Goal: Navigation & Orientation: Find specific page/section

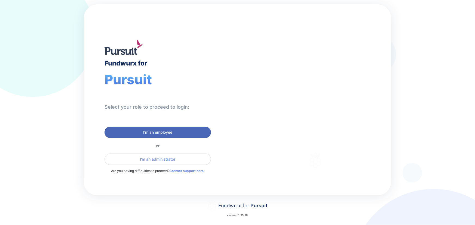
click at [158, 132] on span "I'm an employee" at bounding box center [157, 132] width 29 height 5
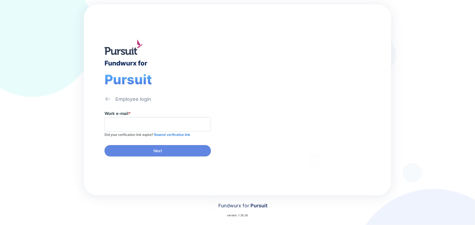
click at [115, 94] on div "Fundwurx for Pursuit Employee login Work e-mail * Did your verification link ex…" at bounding box center [161, 99] width 154 height 191
click at [109, 97] on icon at bounding box center [108, 99] width 7 height 7
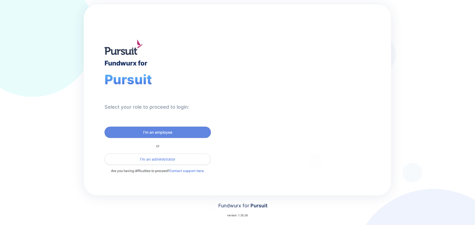
click at [152, 156] on button "I'm an administrator" at bounding box center [158, 159] width 106 height 11
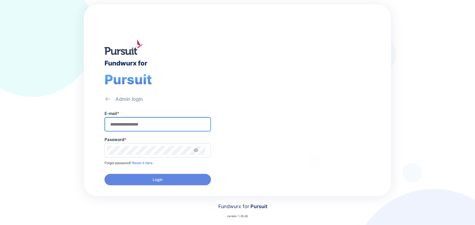
click at [164, 123] on input "text" at bounding box center [158, 124] width 102 height 8
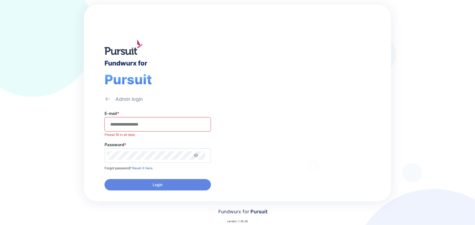
type input "**********"
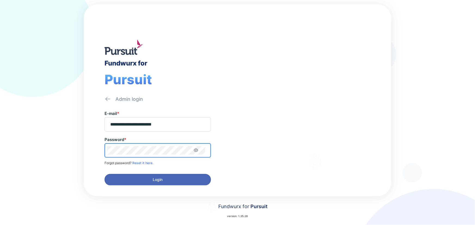
click at [154, 179] on span "Login" at bounding box center [158, 179] width 10 height 5
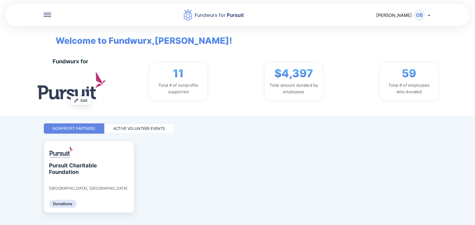
click at [142, 127] on div "Active Volunteer Events" at bounding box center [139, 128] width 52 height 5
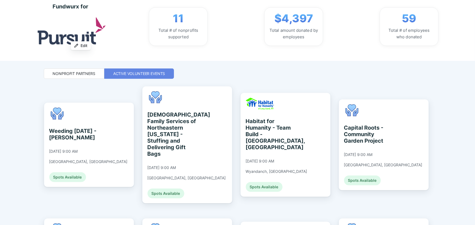
scroll to position [74, 0]
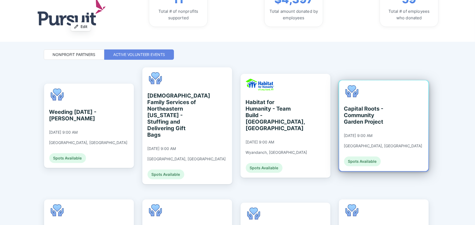
click at [401, 119] on div "Capital Roots - Community Garden Project [DATE] 9:00 AM [GEOGRAPHIC_DATA], [GEO…" at bounding box center [383, 126] width 89 height 91
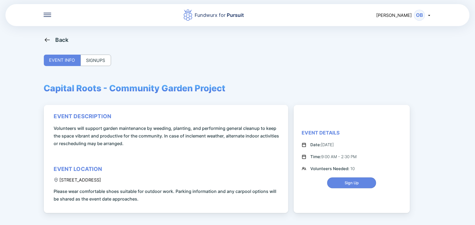
click at [47, 41] on icon at bounding box center [47, 39] width 7 height 7
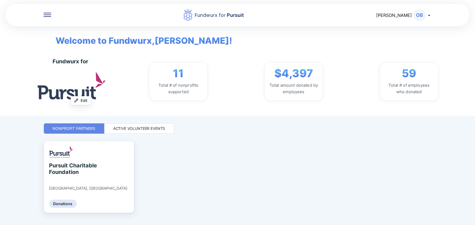
click at [146, 127] on div "Active Volunteer Events" at bounding box center [139, 128] width 52 height 5
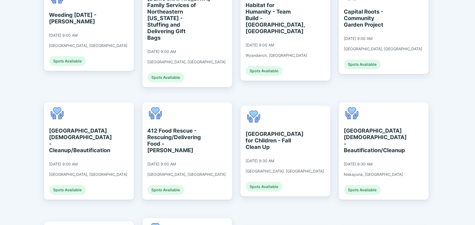
scroll to position [173, 0]
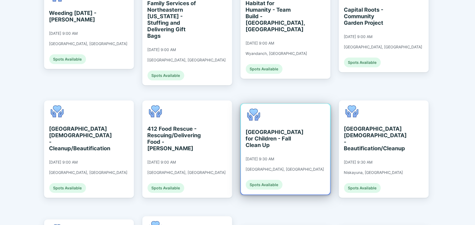
click at [281, 129] on div "[GEOGRAPHIC_DATA] for Children - Fall Clean Up" at bounding box center [271, 139] width 50 height 20
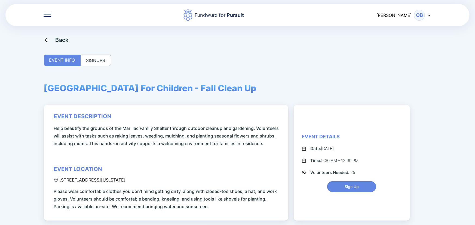
click at [45, 39] on icon at bounding box center [47, 40] width 5 height 4
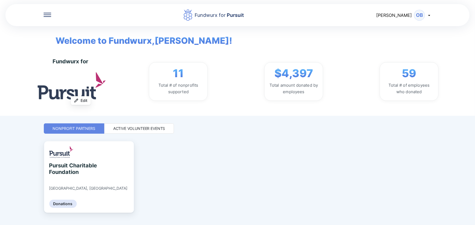
click at [142, 130] on div "Active Volunteer Events" at bounding box center [139, 128] width 52 height 5
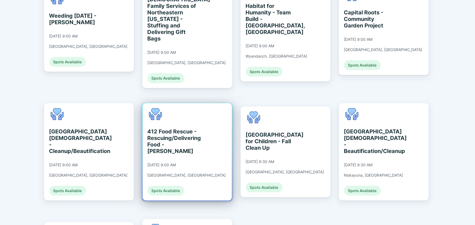
scroll to position [173, 0]
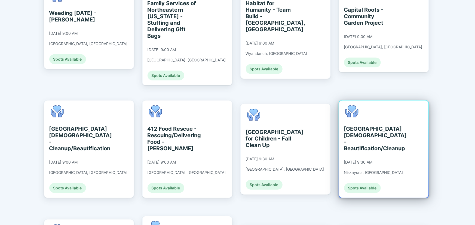
click at [386, 130] on div "[GEOGRAPHIC_DATA][DEMOGRAPHIC_DATA] - Beautification/Cleanup" at bounding box center [369, 139] width 50 height 26
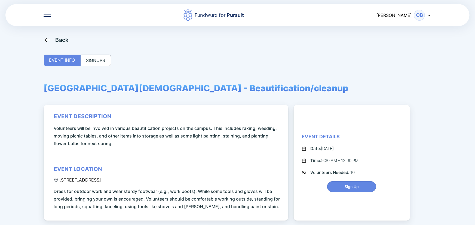
click at [56, 41] on div "Back" at bounding box center [62, 40] width 13 height 7
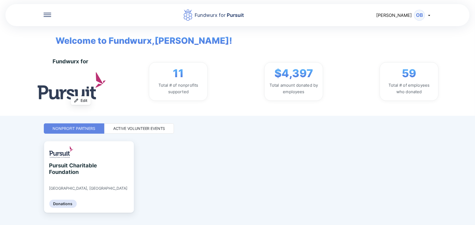
click at [144, 131] on div "Active Volunteer Events" at bounding box center [139, 128] width 52 height 5
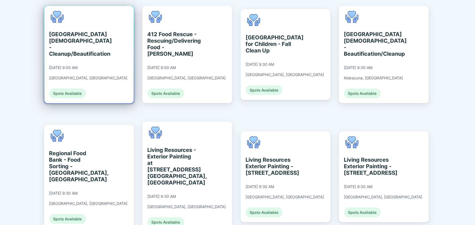
scroll to position [297, 0]
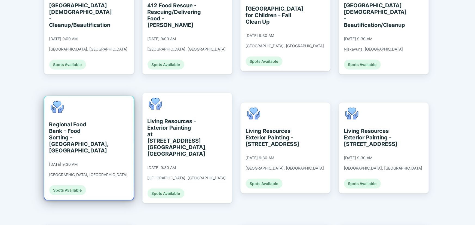
click at [80, 121] on div "Regional Food Bank - Food Sorting - [GEOGRAPHIC_DATA], [GEOGRAPHIC_DATA]" at bounding box center [74, 137] width 50 height 33
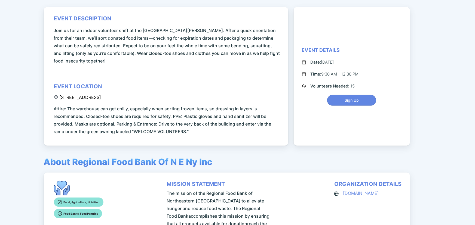
scroll to position [99, 0]
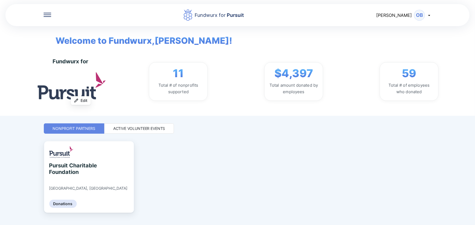
click at [127, 133] on div "Active Volunteer Events" at bounding box center [139, 129] width 70 height 10
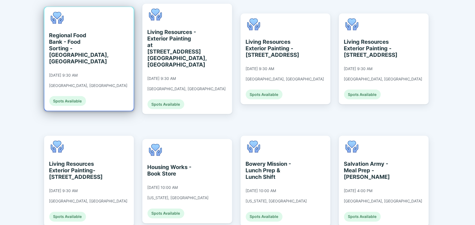
scroll to position [398, 0]
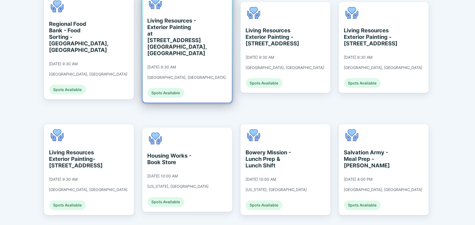
click at [178, 25] on div "Living Resources - Exterior Painting at [STREET_ADDRESS] [GEOGRAPHIC_DATA], [GE…" at bounding box center [173, 36] width 50 height 39
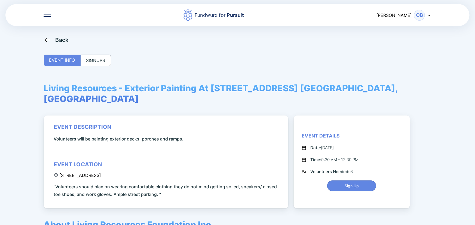
click at [45, 40] on icon at bounding box center [47, 40] width 5 height 4
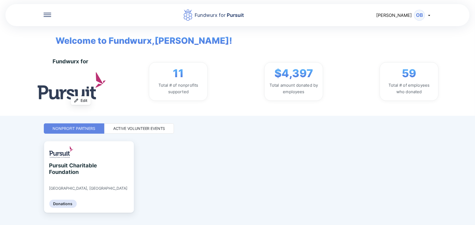
click at [424, 16] on div "OB" at bounding box center [419, 15] width 11 height 11
click at [408, 43] on div "Log out" at bounding box center [406, 43] width 51 height 14
